Goal: Transaction & Acquisition: Subscribe to service/newsletter

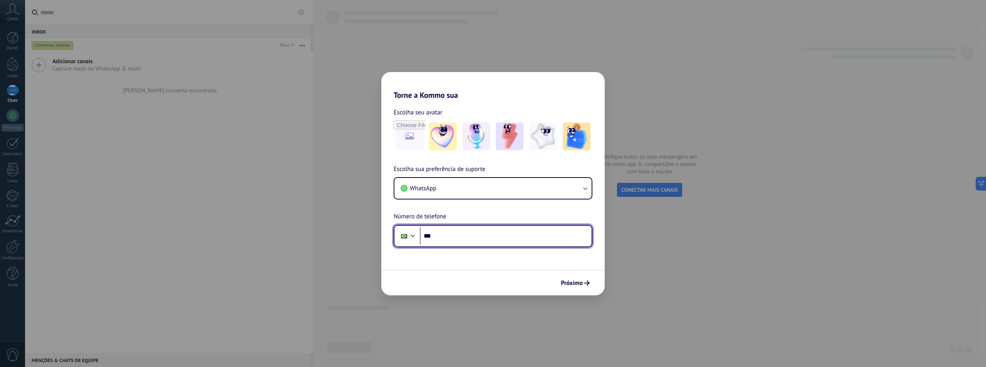
click at [508, 238] on input "***" at bounding box center [506, 236] width 172 height 18
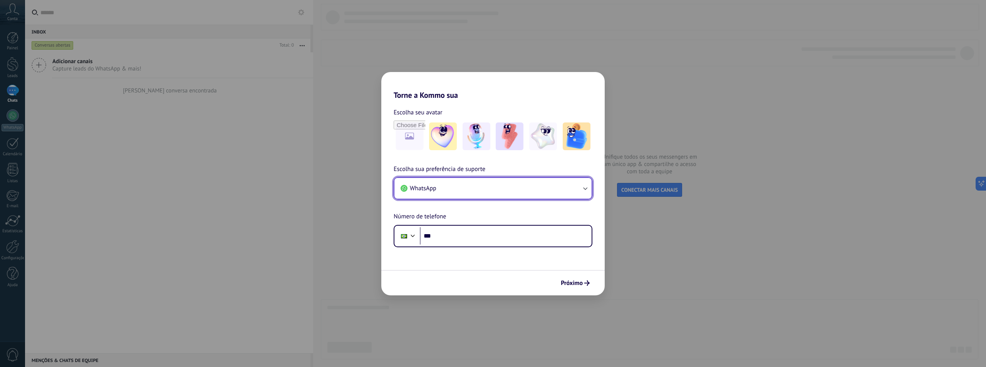
click at [462, 193] on button "WhatsApp" at bounding box center [493, 188] width 197 height 21
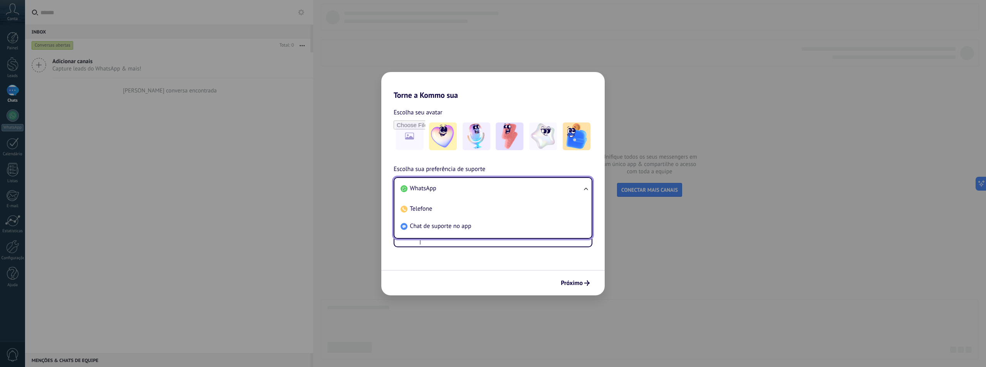
click at [462, 191] on li "WhatsApp" at bounding box center [492, 188] width 188 height 17
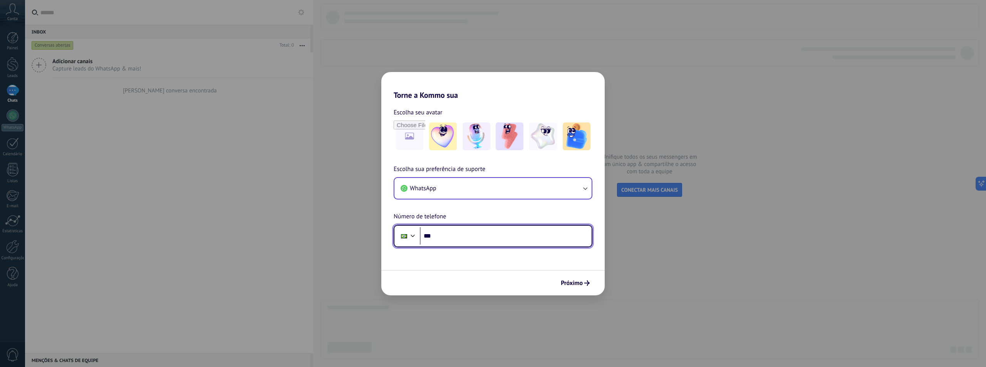
click at [470, 236] on input "***" at bounding box center [506, 236] width 172 height 18
click at [690, 193] on div "Torne a Kommo sua Escolha seu avatar Escolha sua preferência de suporte WhatsAp…" at bounding box center [493, 183] width 986 height 367
click at [521, 240] on input "***" at bounding box center [506, 236] width 172 height 18
type input "**********"
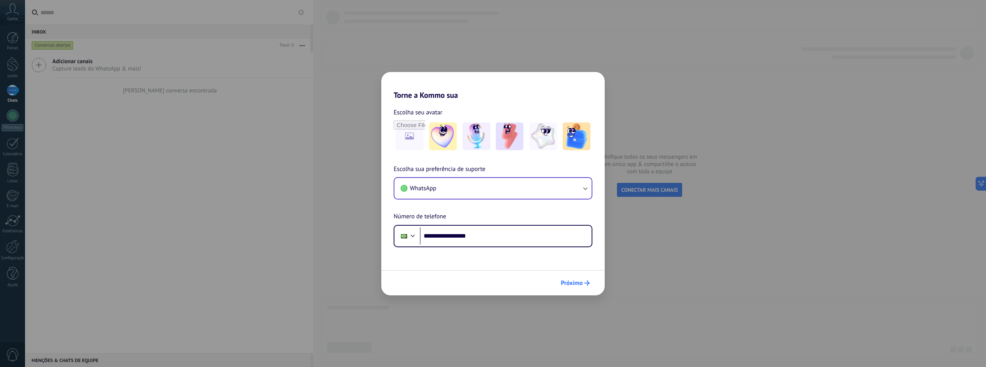
click at [576, 282] on span "Próximo" at bounding box center [572, 283] width 22 height 5
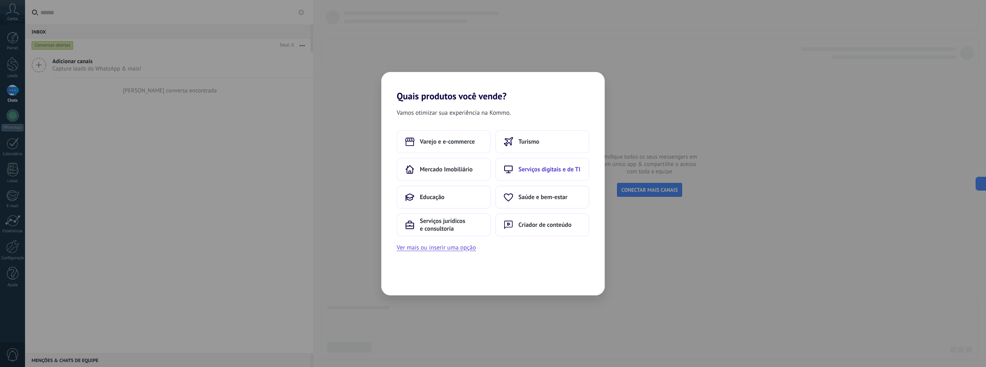
click at [565, 169] on span "Serviços digitais e de TI" at bounding box center [550, 170] width 62 height 8
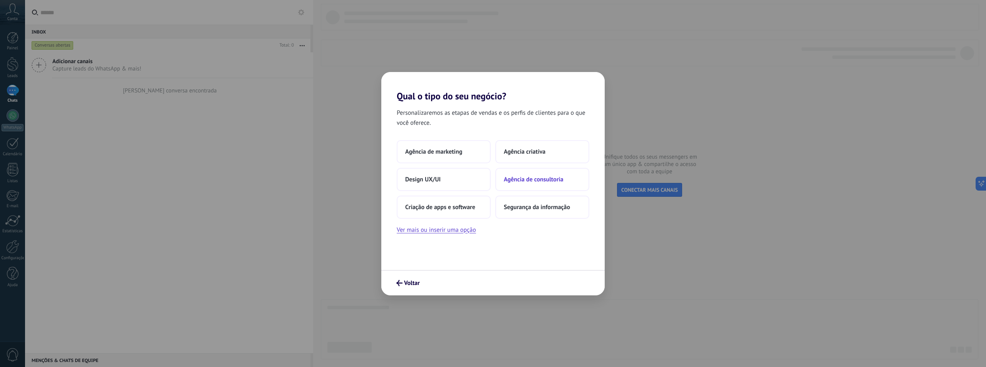
click at [554, 182] on span "Agência de consultoria" at bounding box center [534, 180] width 60 height 8
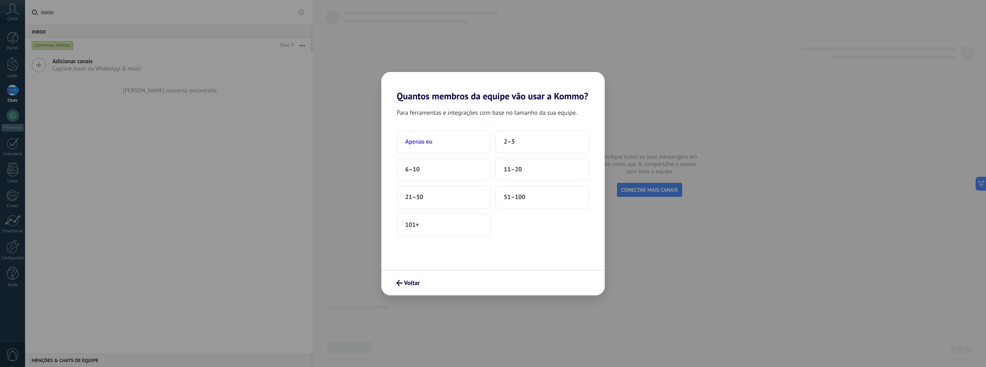
click at [425, 145] on span "Apenas eu" at bounding box center [418, 142] width 27 height 8
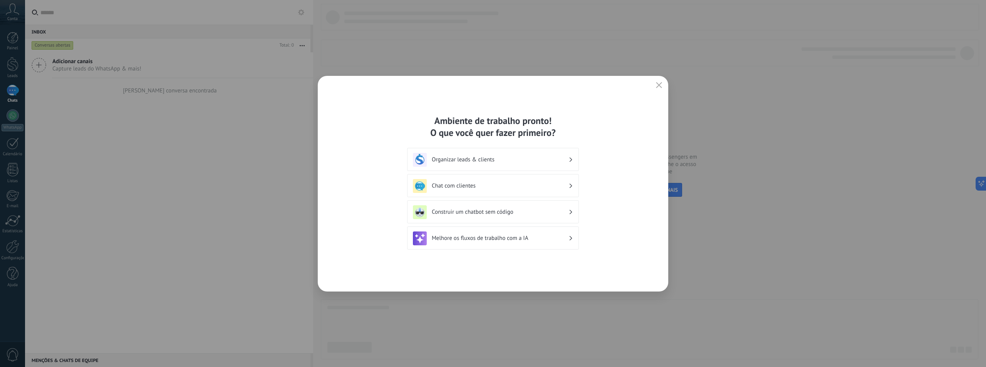
click at [550, 162] on h3 "Organizar leads & clients" at bounding box center [500, 159] width 137 height 7
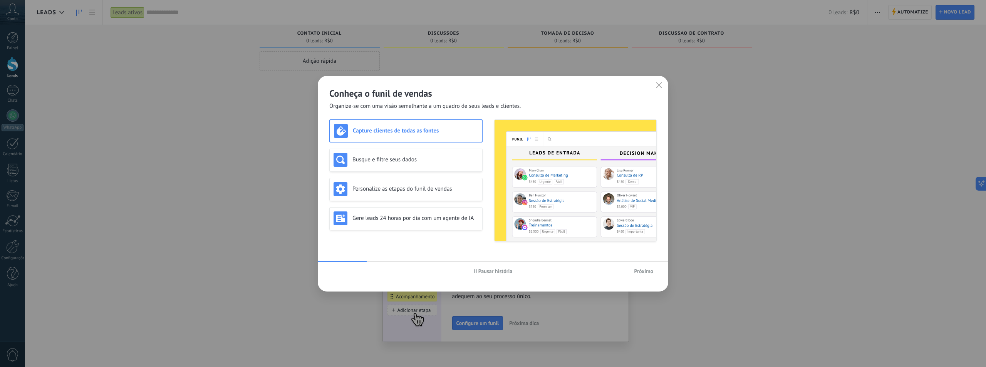
click at [664, 85] on button "button" at bounding box center [659, 85] width 10 height 11
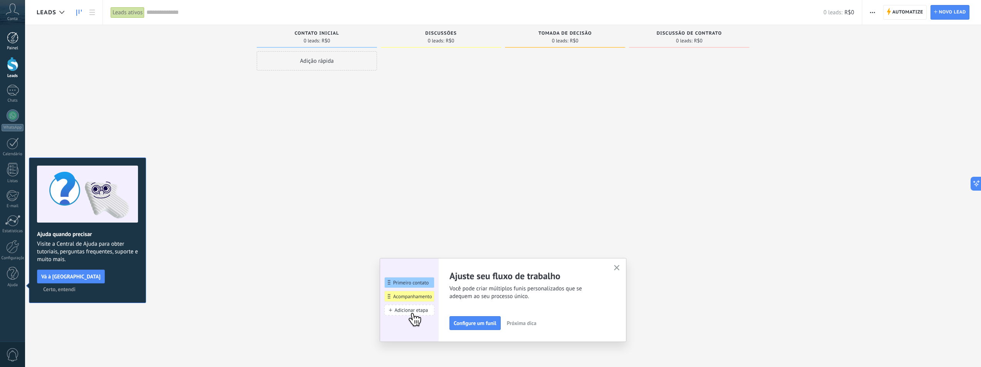
click at [20, 44] on link "Painel" at bounding box center [12, 41] width 25 height 19
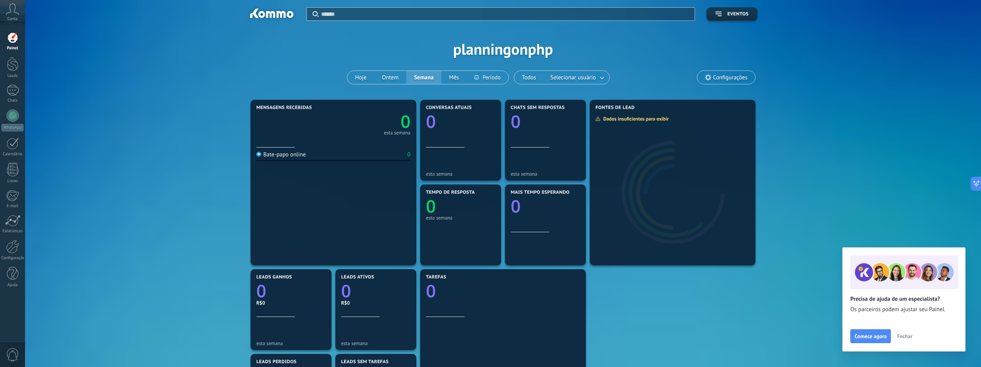
click at [212, 45] on div "Aplicar Eventos planningonphp Hoje Ontem Semana Mês Todos Selecionar usuário Co…" at bounding box center [503, 49] width 932 height 98
click at [911, 335] on span "Fechar" at bounding box center [904, 336] width 15 height 5
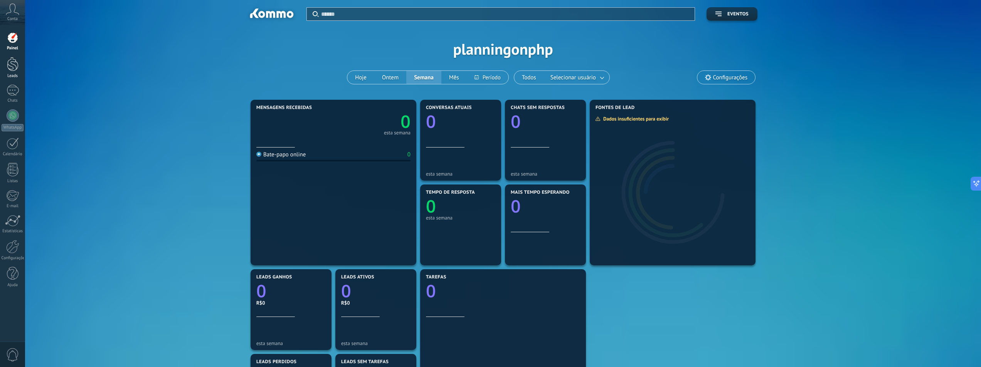
click at [11, 63] on div at bounding box center [13, 64] width 12 height 14
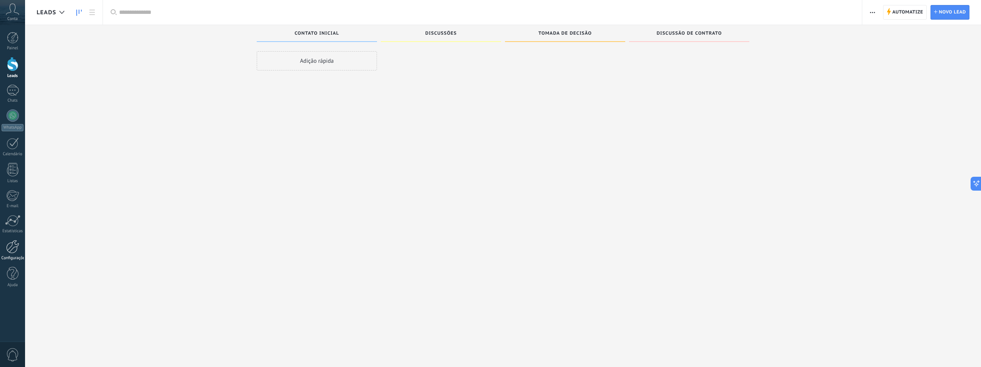
click at [16, 248] on div at bounding box center [12, 246] width 13 height 13
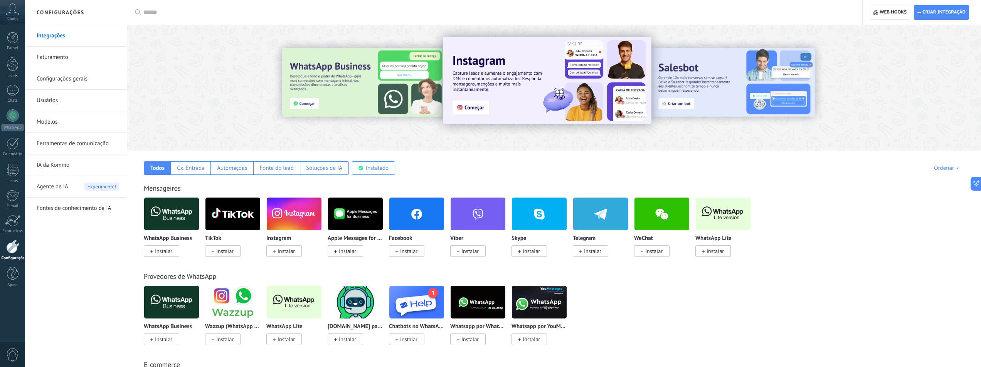
click at [170, 15] on input "text" at bounding box center [497, 12] width 708 height 8
click at [277, 218] on img at bounding box center [294, 213] width 55 height 37
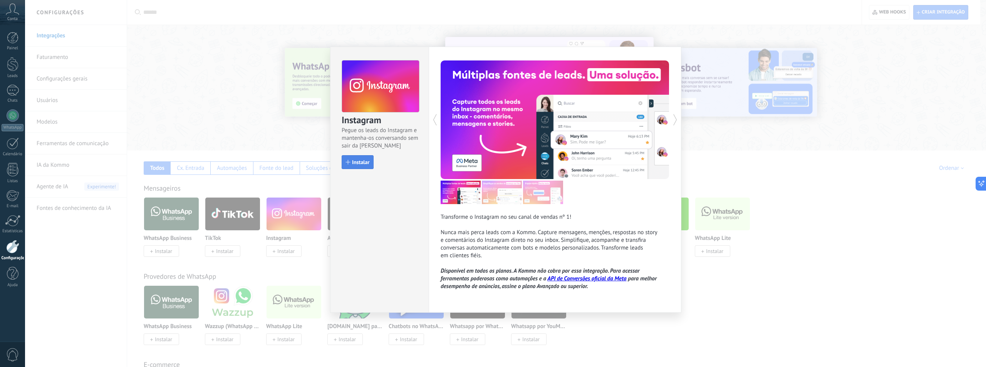
click at [369, 160] on span "Instalar" at bounding box center [360, 162] width 17 height 5
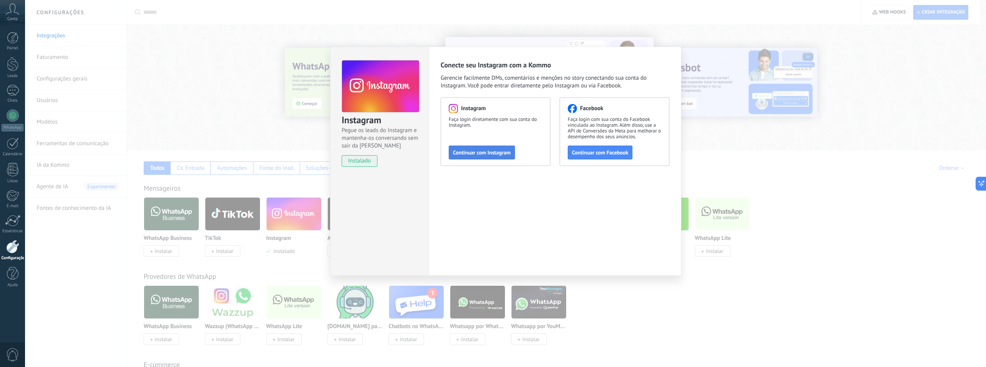
click at [506, 155] on span "Continuar com Instagram" at bounding box center [482, 152] width 58 height 5
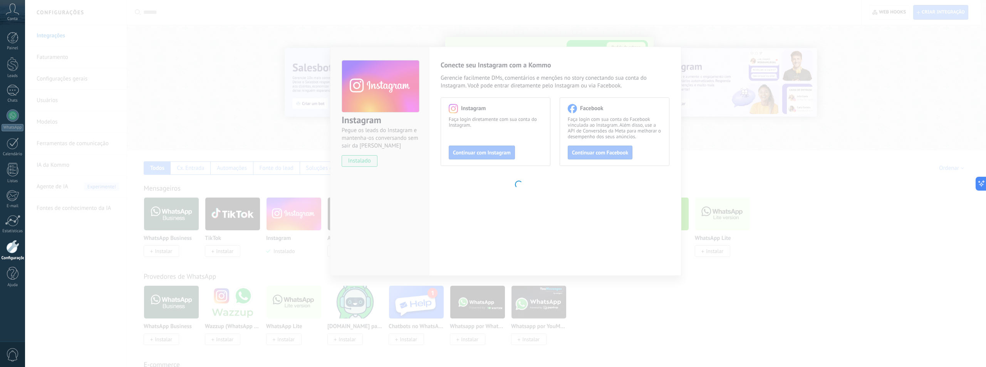
click at [77, 52] on body ".abccls-1,.abccls-2{fill-rule:evenodd}.abccls-2{fill:#fff} .abfcls-1{fill:none}…" at bounding box center [493, 183] width 986 height 367
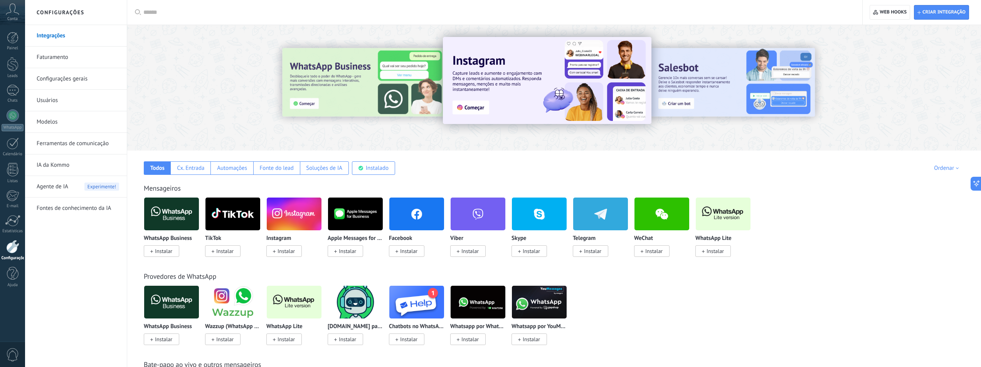
click at [283, 215] on img at bounding box center [294, 213] width 55 height 37
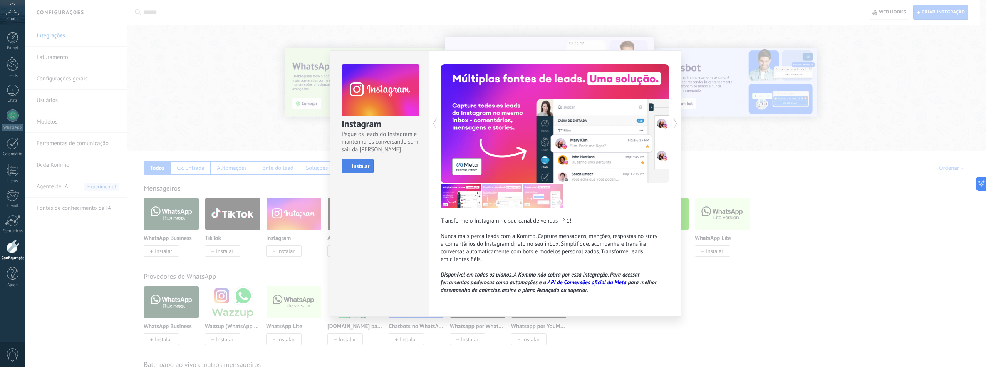
click at [361, 165] on span "Instalar" at bounding box center [360, 165] width 17 height 5
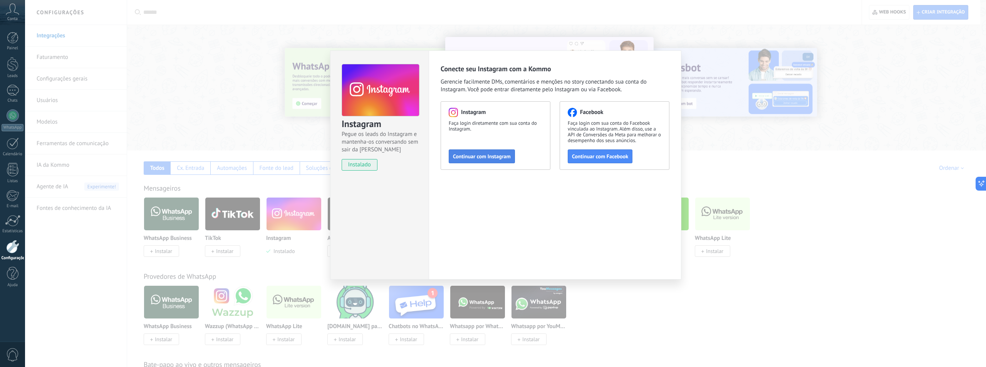
click at [478, 157] on span "Continuar com Instagram" at bounding box center [482, 156] width 58 height 5
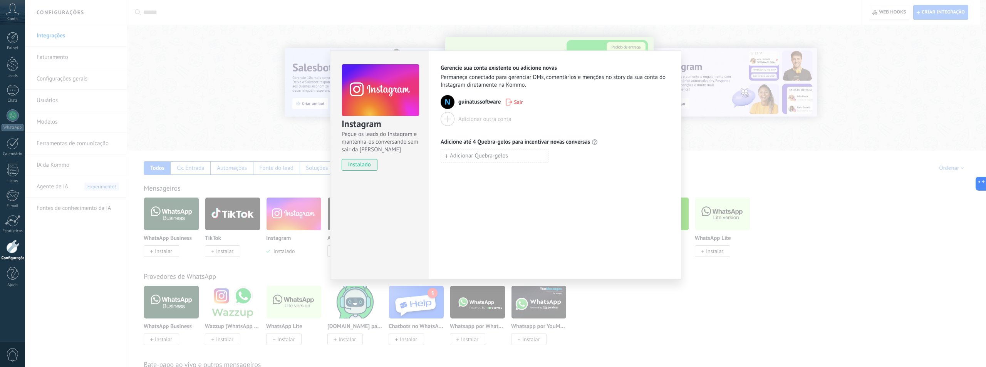
click at [220, 66] on div "Instagram Pegue os leads do Instagram e mantenha-os conversando sem sair da Kom…" at bounding box center [505, 183] width 961 height 367
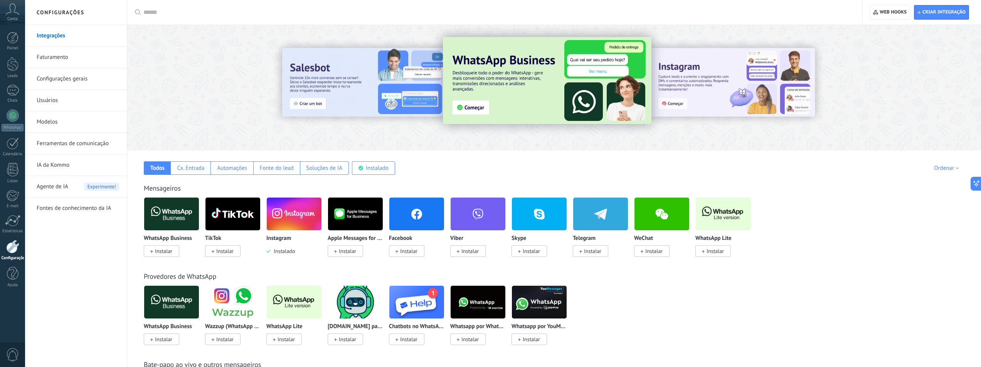
click at [104, 51] on link "Faturamento" at bounding box center [78, 58] width 82 height 22
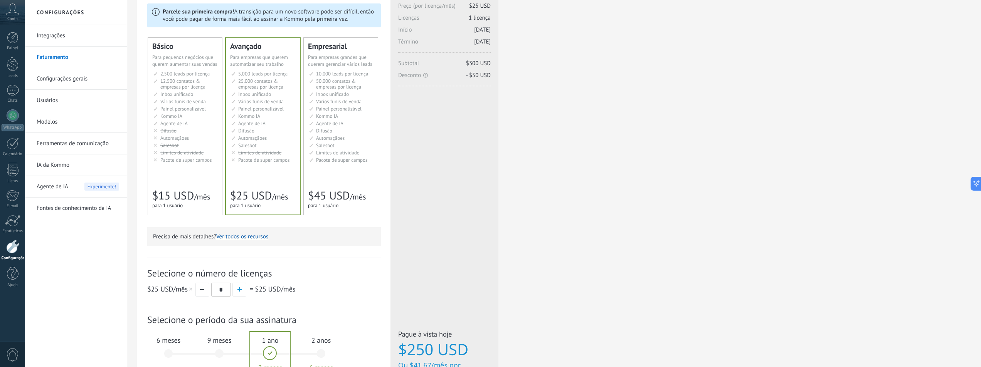
scroll to position [77, 0]
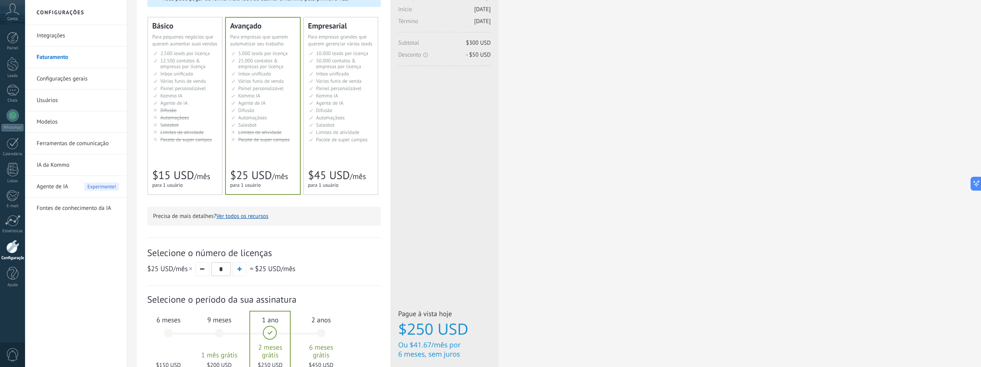
click at [178, 177] on span "$15 USD" at bounding box center [173, 175] width 42 height 15
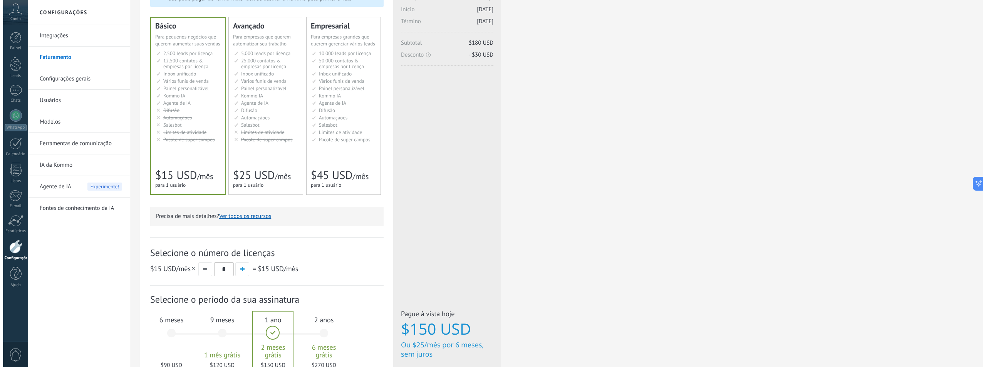
scroll to position [155, 0]
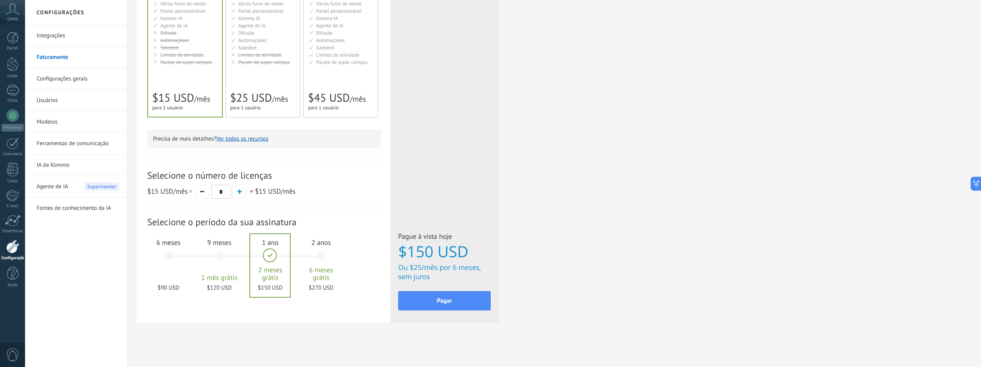
click at [172, 252] on div "6 meses $90 USD" at bounding box center [169, 259] width 42 height 54
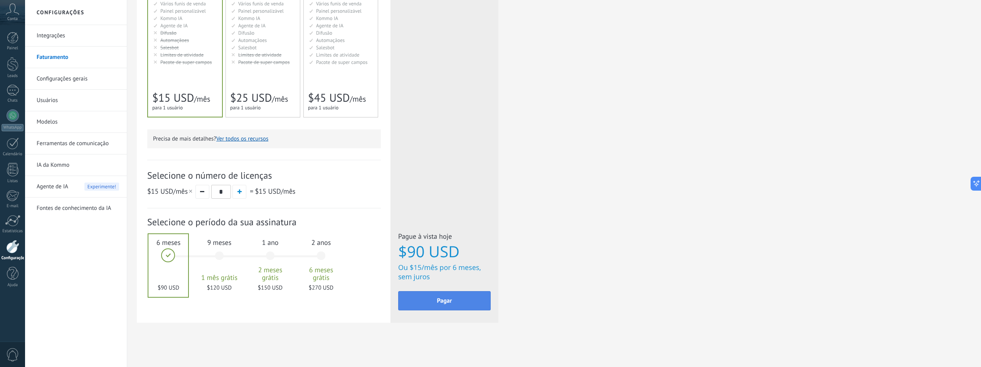
click at [457, 304] on button "Pagar" at bounding box center [444, 300] width 92 height 19
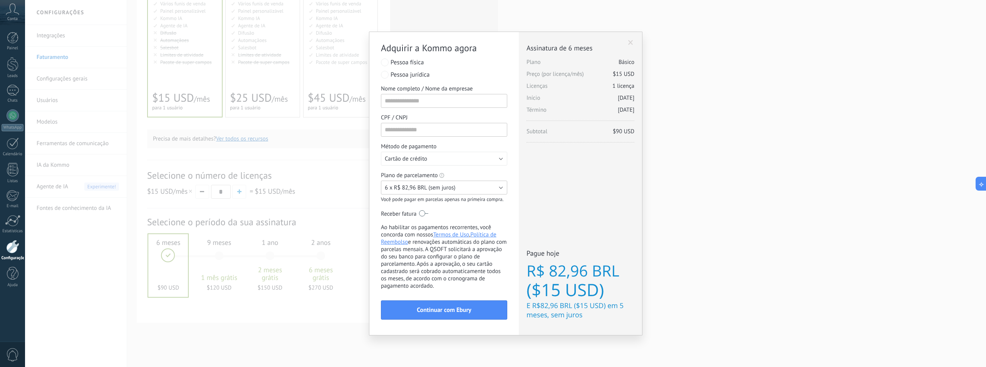
click at [504, 190] on button "6 x R$ 82,96 BRL (sem juros)" at bounding box center [444, 188] width 126 height 14
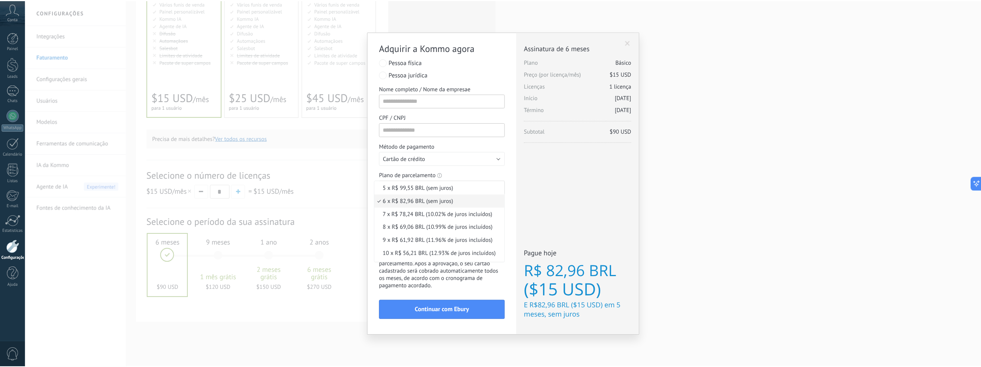
scroll to position [76, 0]
click at [475, 253] on span "12 x R$ 47,65 BRL (14.88% de juros incluídos)" at bounding box center [440, 255] width 128 height 7
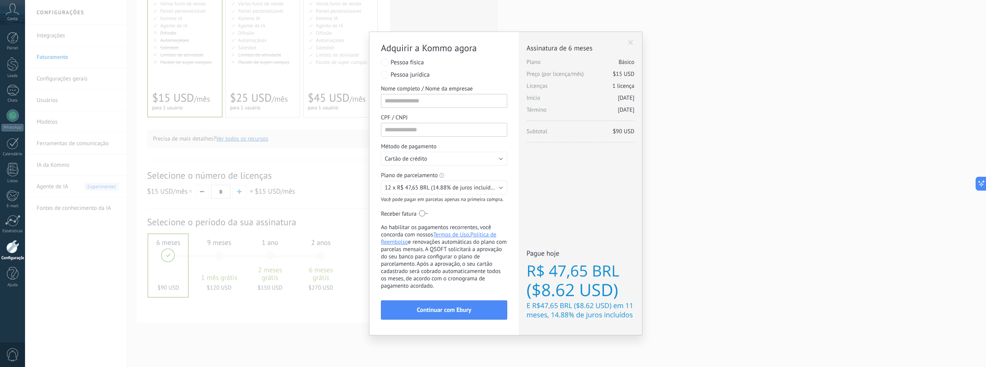
click at [703, 189] on div "Adquirir a Kommo agora stripe PayPal Individual Payment by Payze PaySystem Paym…" at bounding box center [505, 183] width 961 height 367
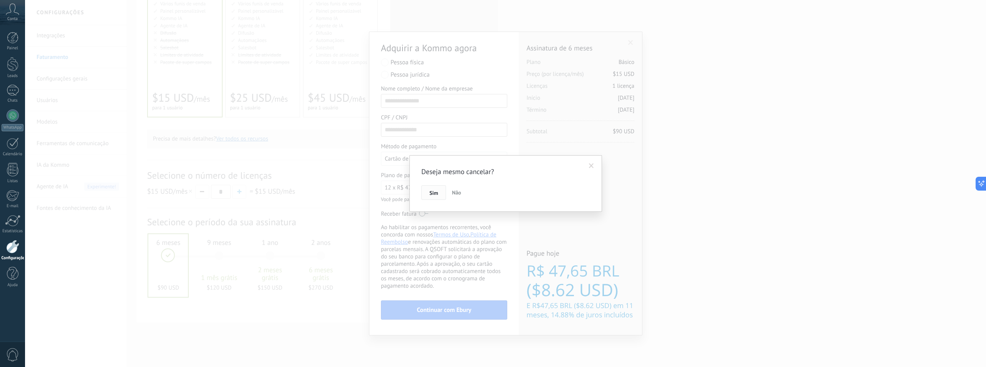
click at [435, 190] on button "Sim" at bounding box center [434, 192] width 25 height 15
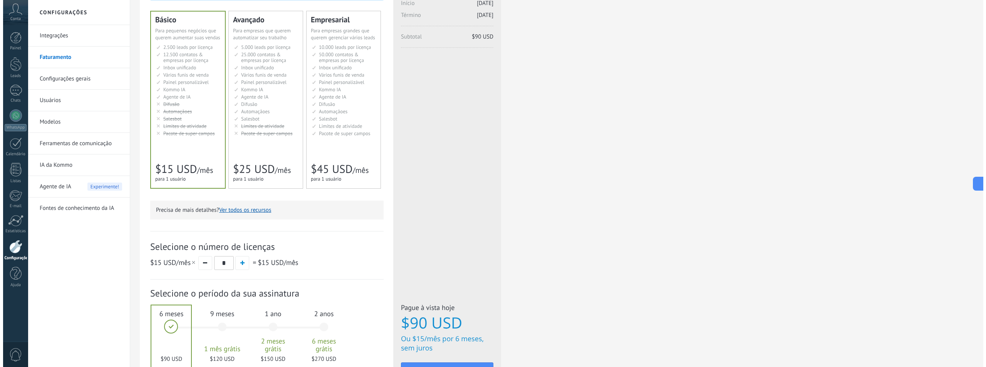
scroll to position [0, 0]
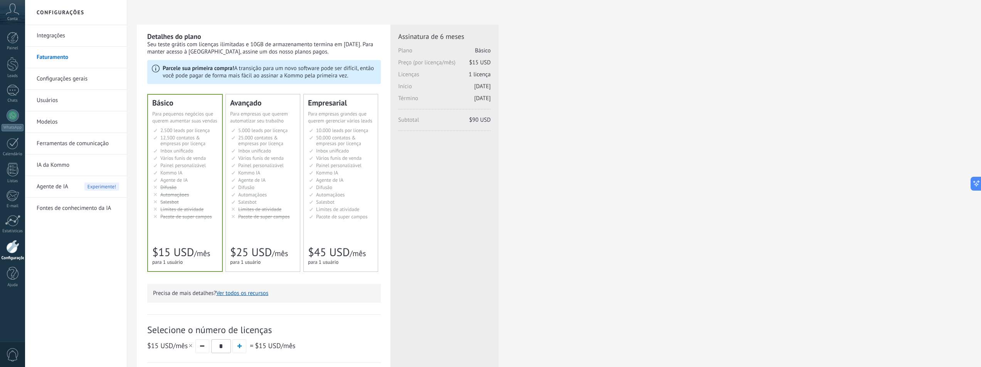
click at [79, 31] on link "Integrações" at bounding box center [78, 36] width 82 height 22
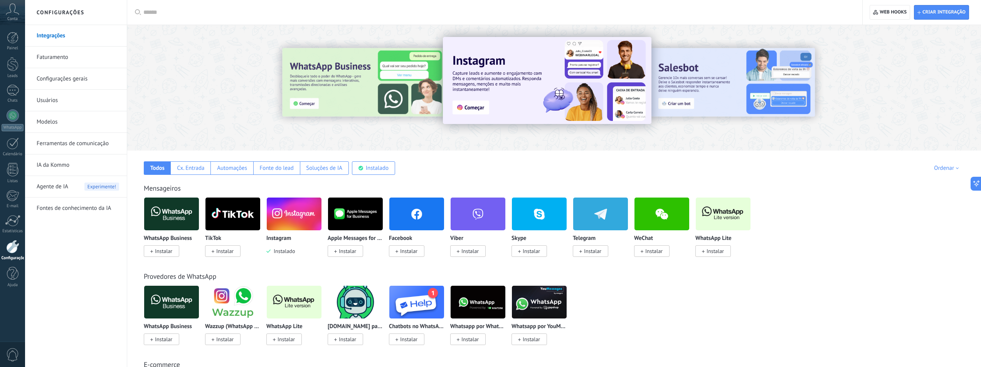
click at [304, 222] on img at bounding box center [294, 213] width 55 height 37
